Goal: Find specific page/section: Find specific page/section

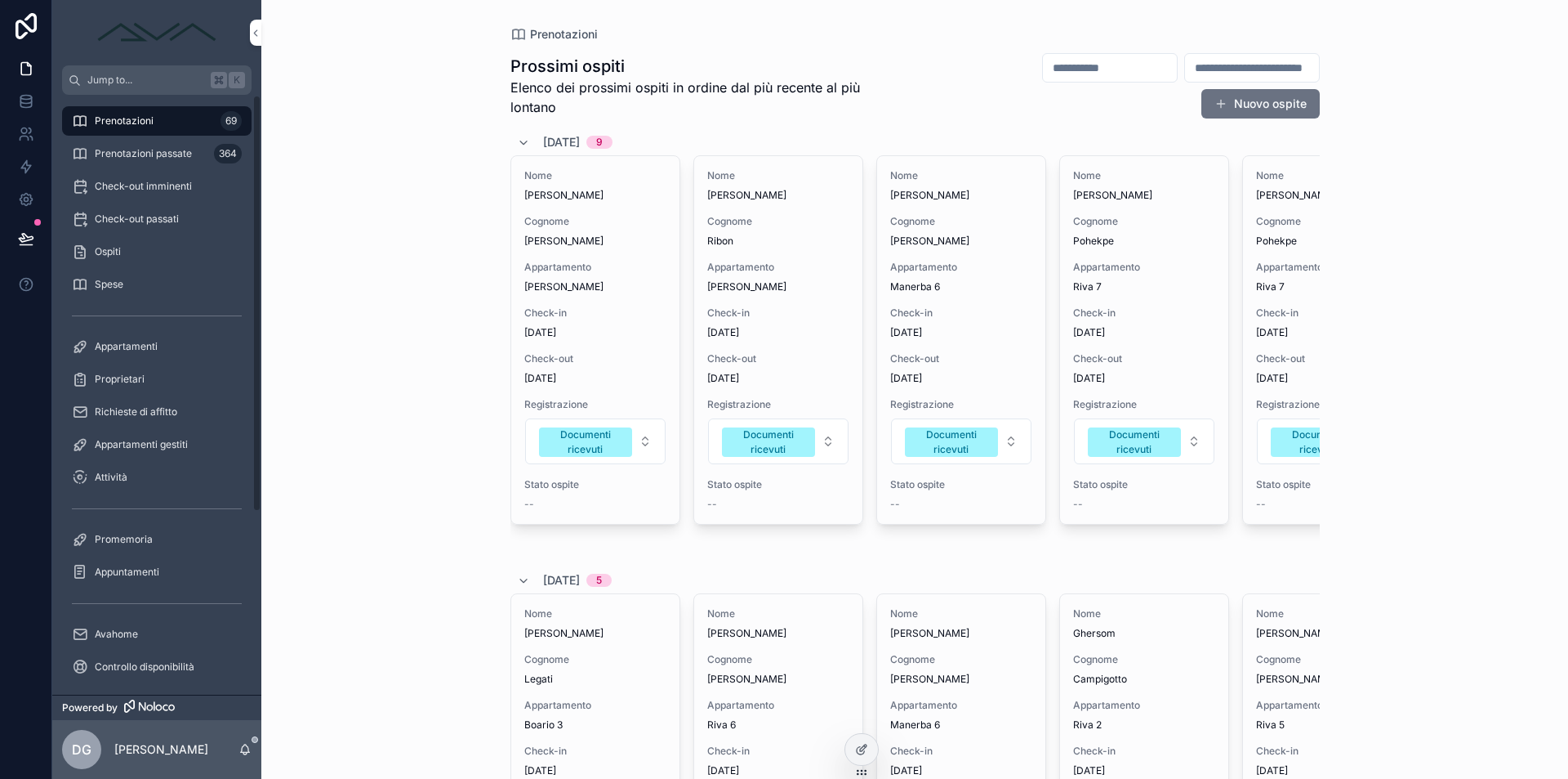
scroll to position [157, 0]
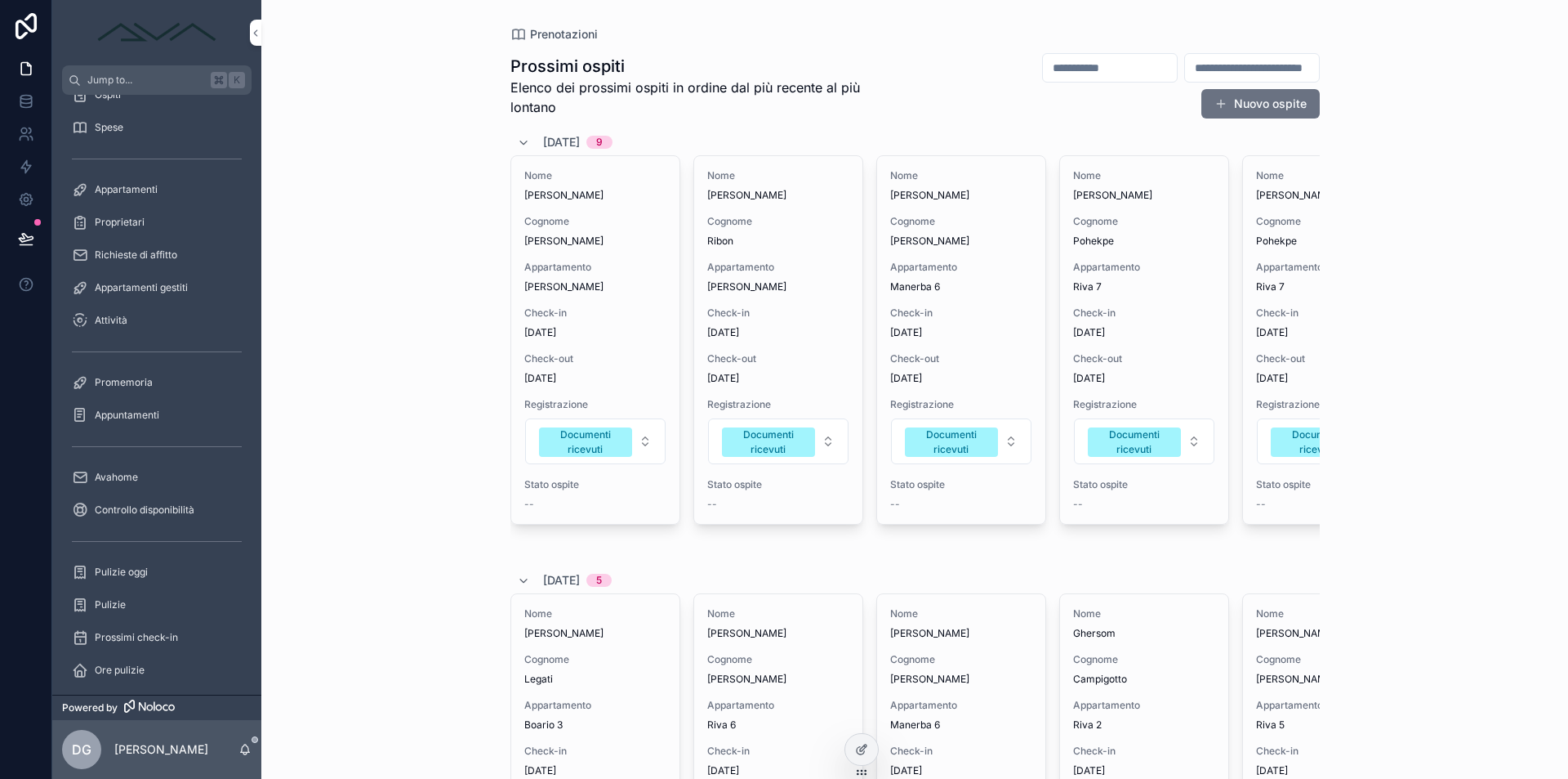
click at [147, 665] on div "Ore pulizie" at bounding box center [157, 670] width 170 height 26
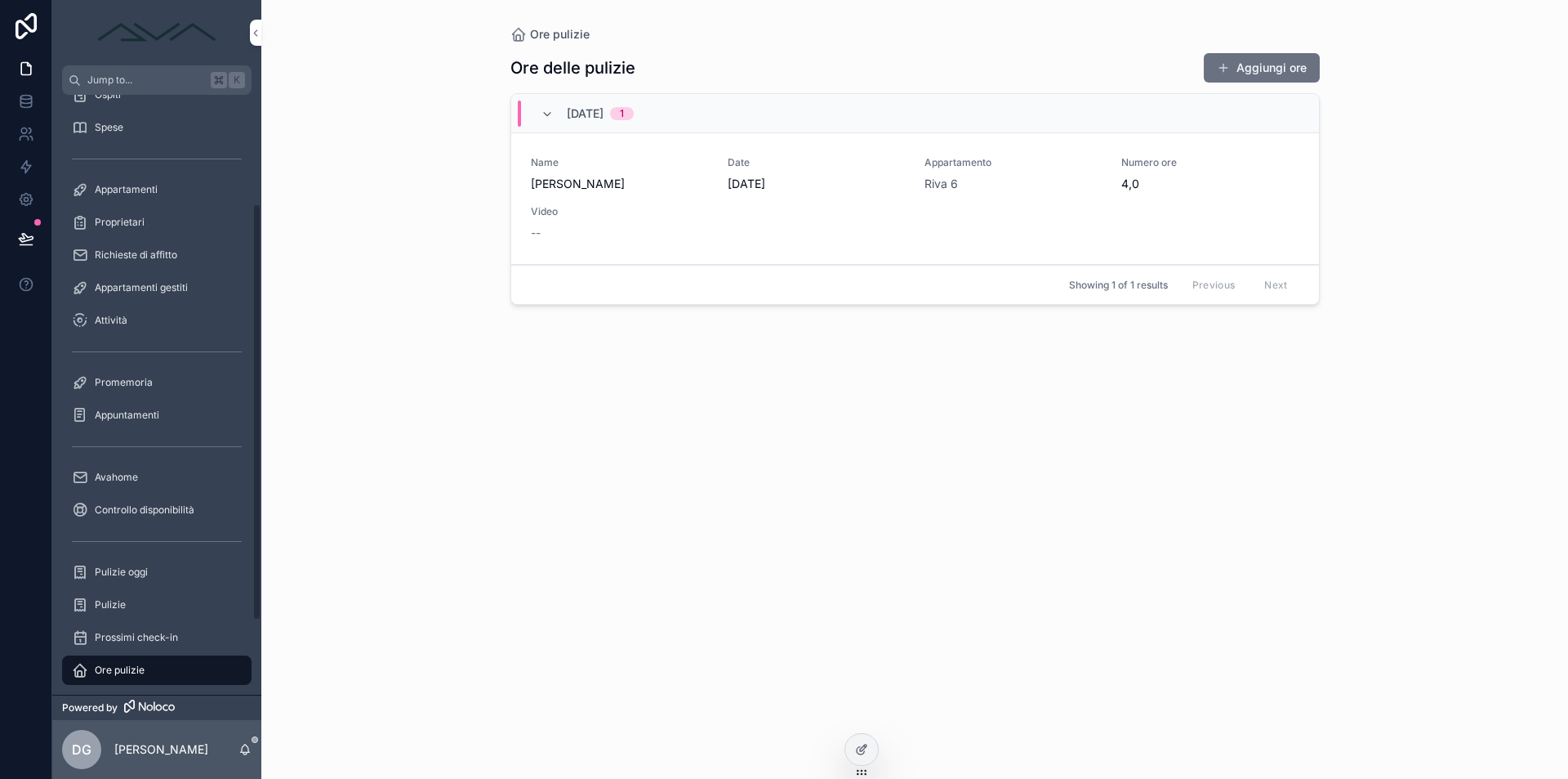
scroll to position [263, 0]
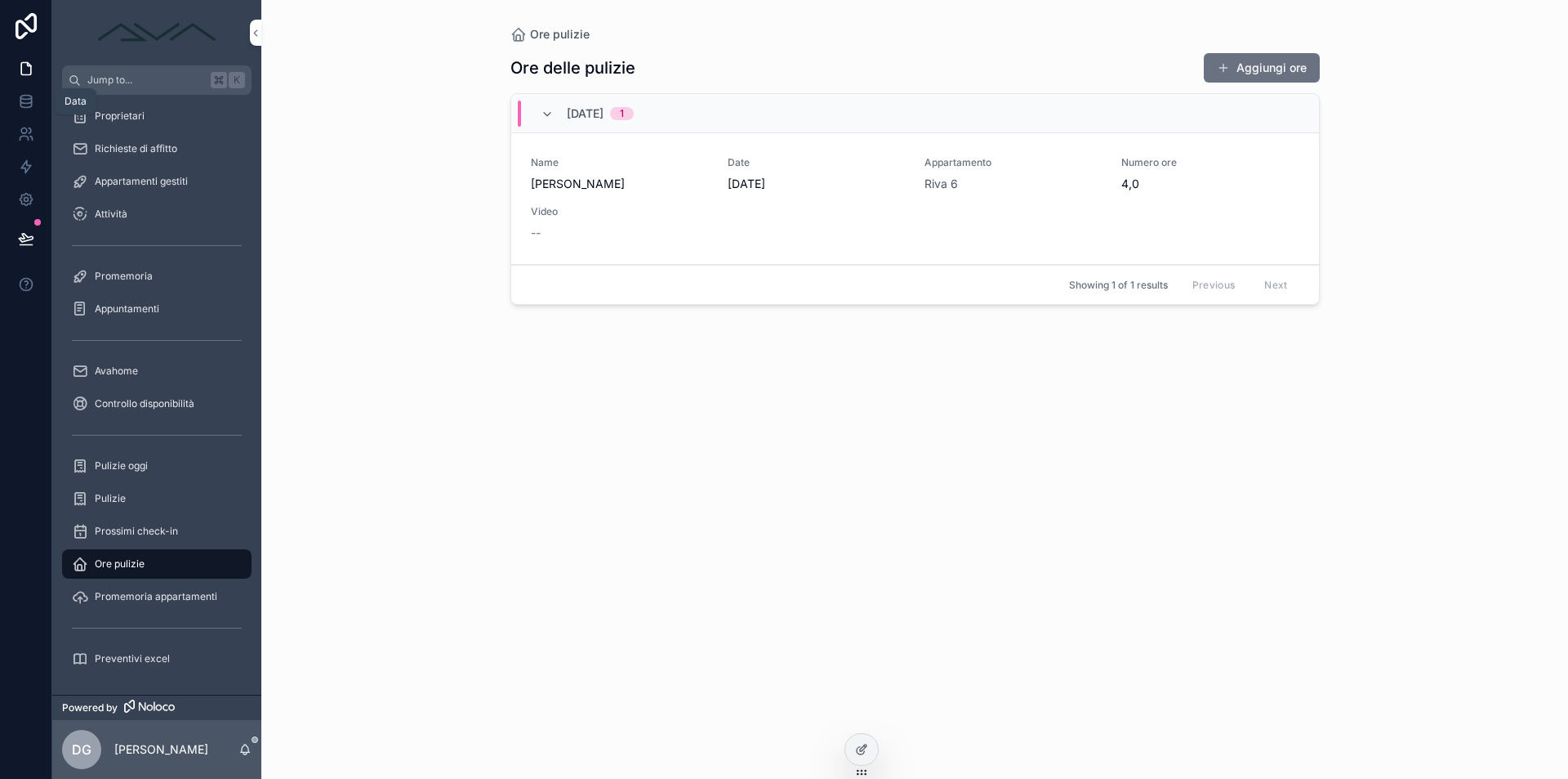
click at [33, 105] on icon at bounding box center [26, 101] width 16 height 16
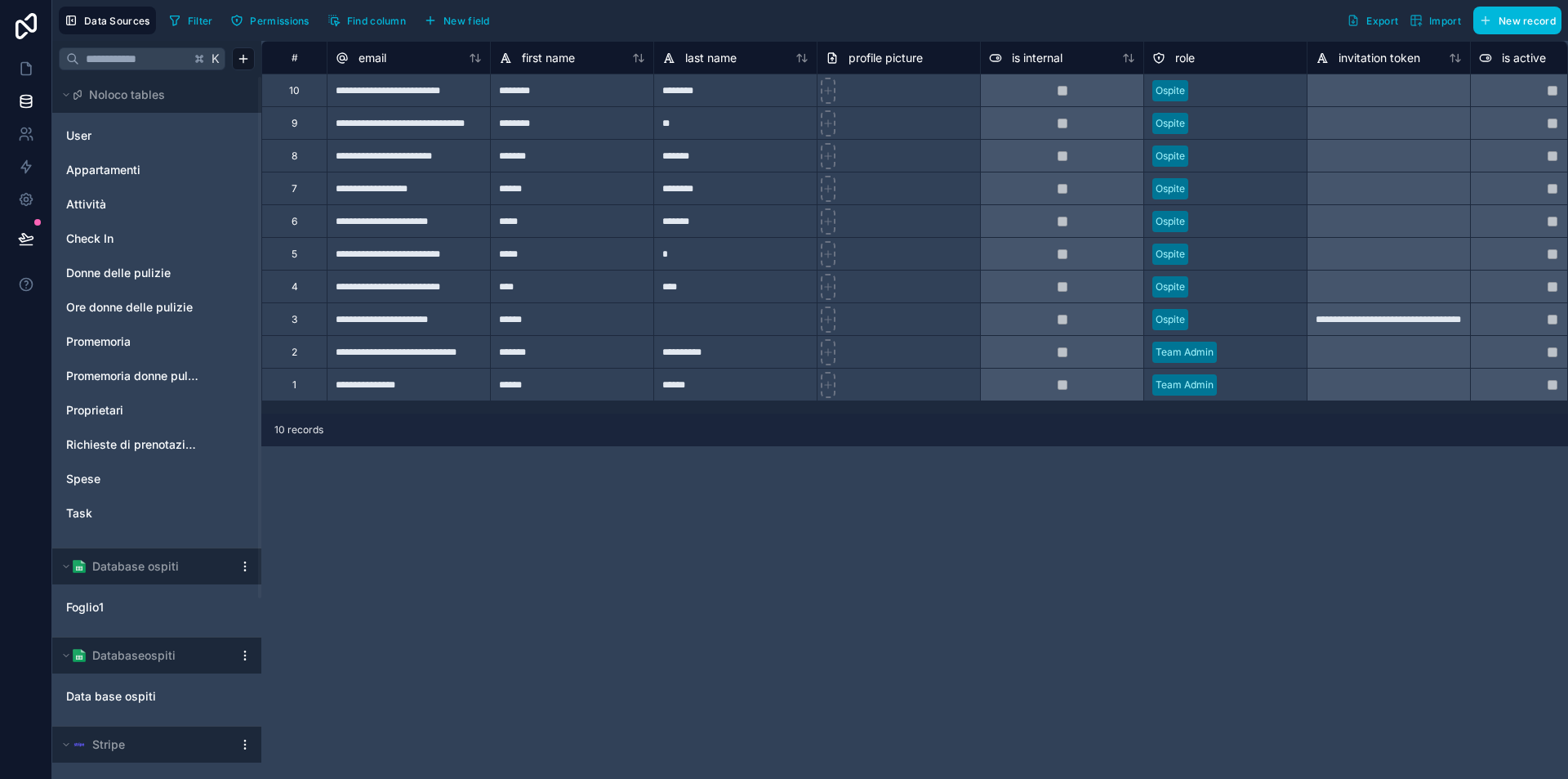
click at [118, 306] on span "Ore donne delle pulizie" at bounding box center [129, 307] width 127 height 16
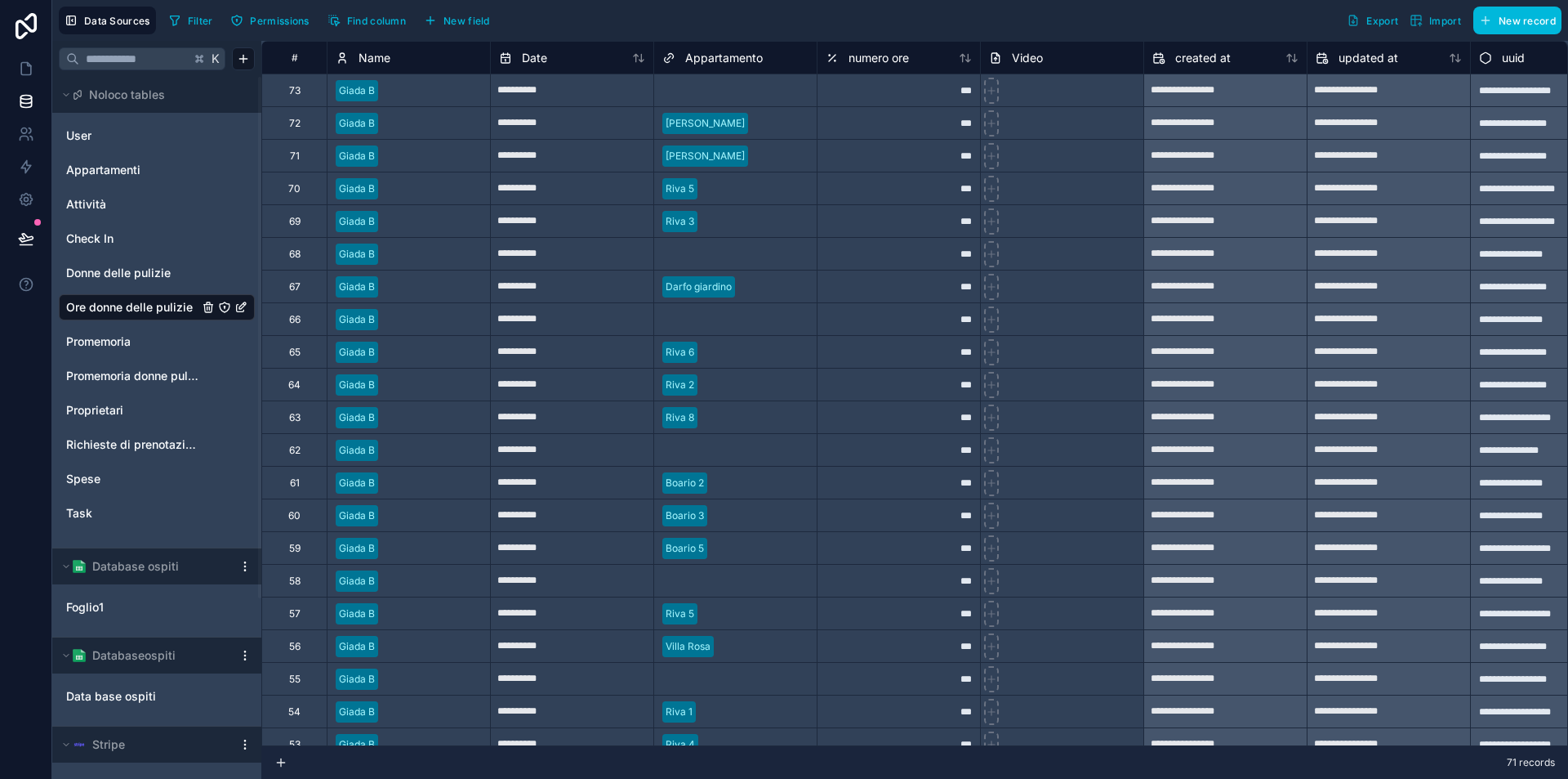
click at [718, 98] on div "Select a Appartamento" at bounding box center [735, 91] width 162 height 23
click at [615, 35] on div "Data Sources Filter Permissions Find column New field Export Import New record" at bounding box center [810, 21] width 1516 height 41
click at [917, 97] on div "***" at bounding box center [898, 90] width 163 height 33
drag, startPoint x: 528, startPoint y: 91, endPoint x: 536, endPoint y: 167, distance: 76.4
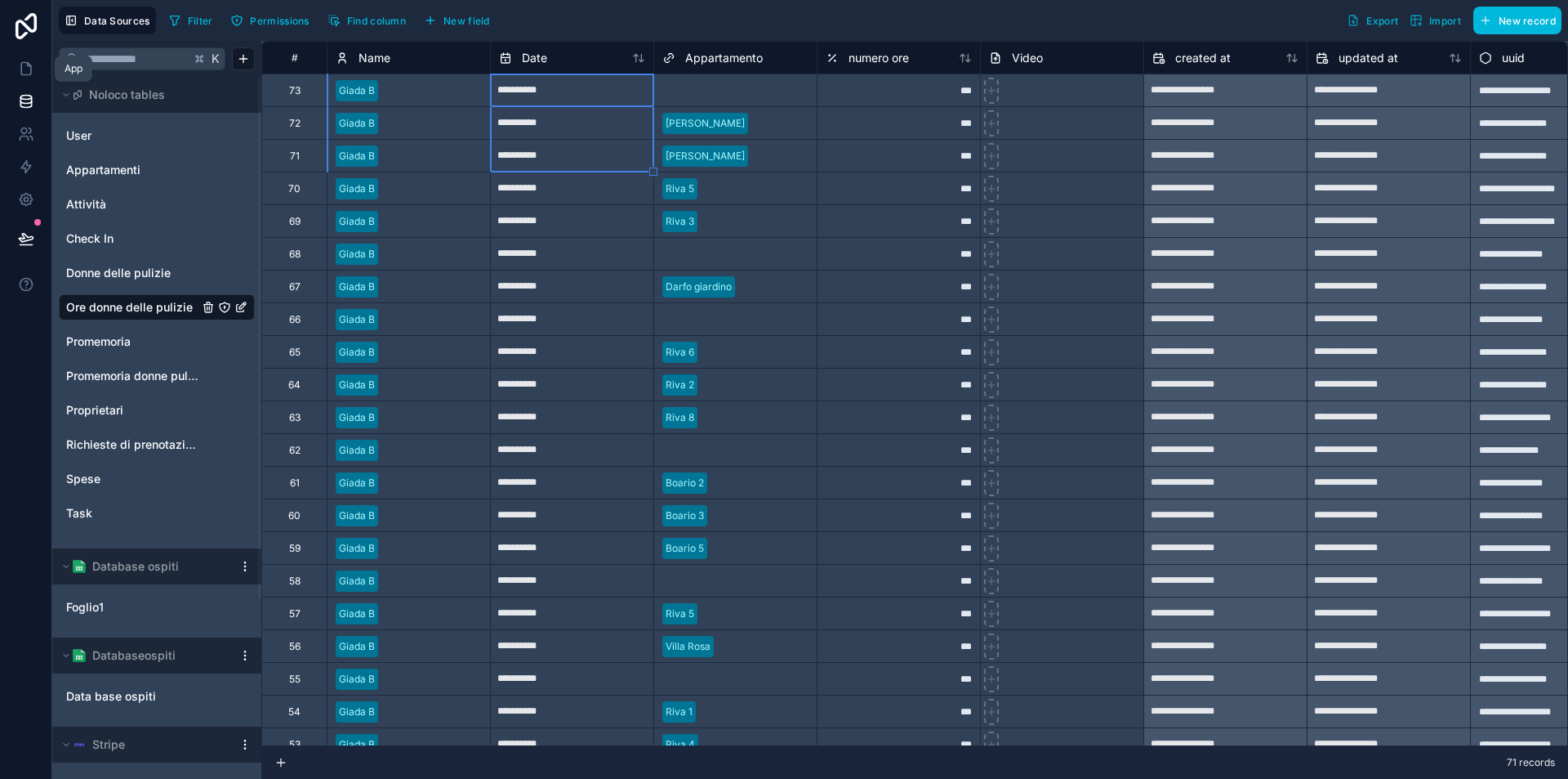
click at [35, 72] on link at bounding box center [26, 68] width 51 height 33
